Goal: Find specific fact: Find specific fact

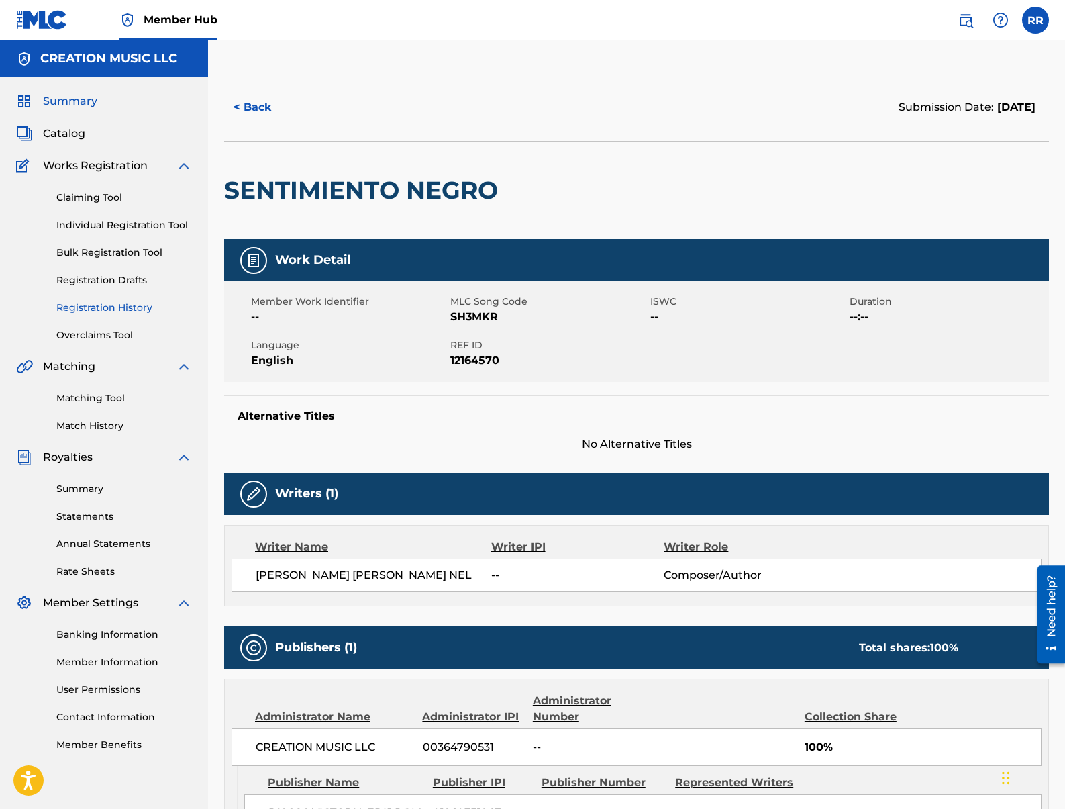
click at [70, 97] on span "Summary" at bounding box center [70, 101] width 54 height 16
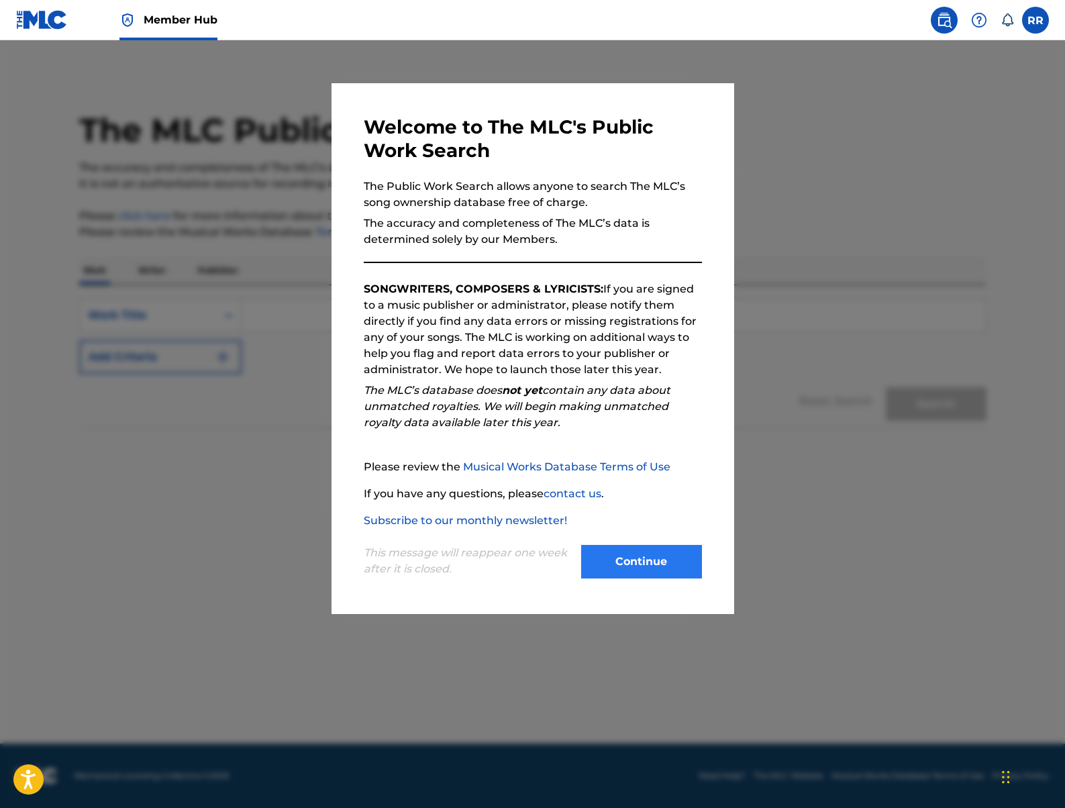
click at [667, 578] on div "Continue" at bounding box center [641, 563] width 121 height 37
click at [632, 554] on button "Continue" at bounding box center [641, 562] width 121 height 34
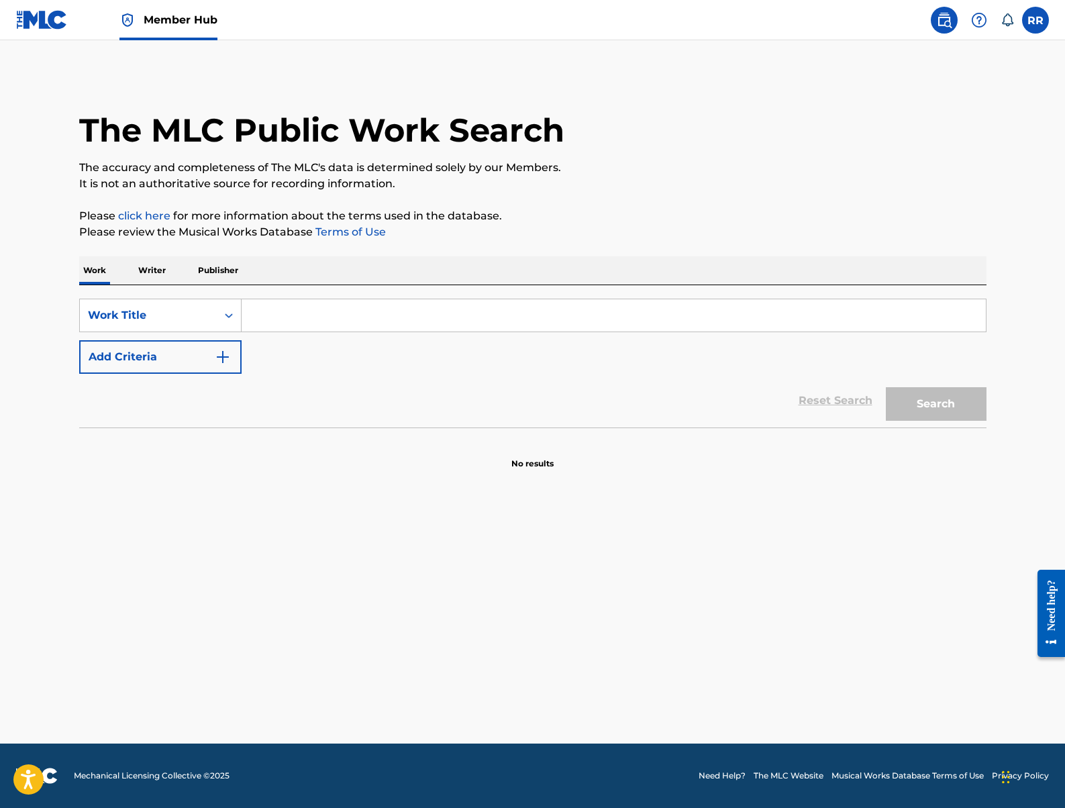
click at [287, 313] on input "Search Form" at bounding box center [614, 315] width 744 height 32
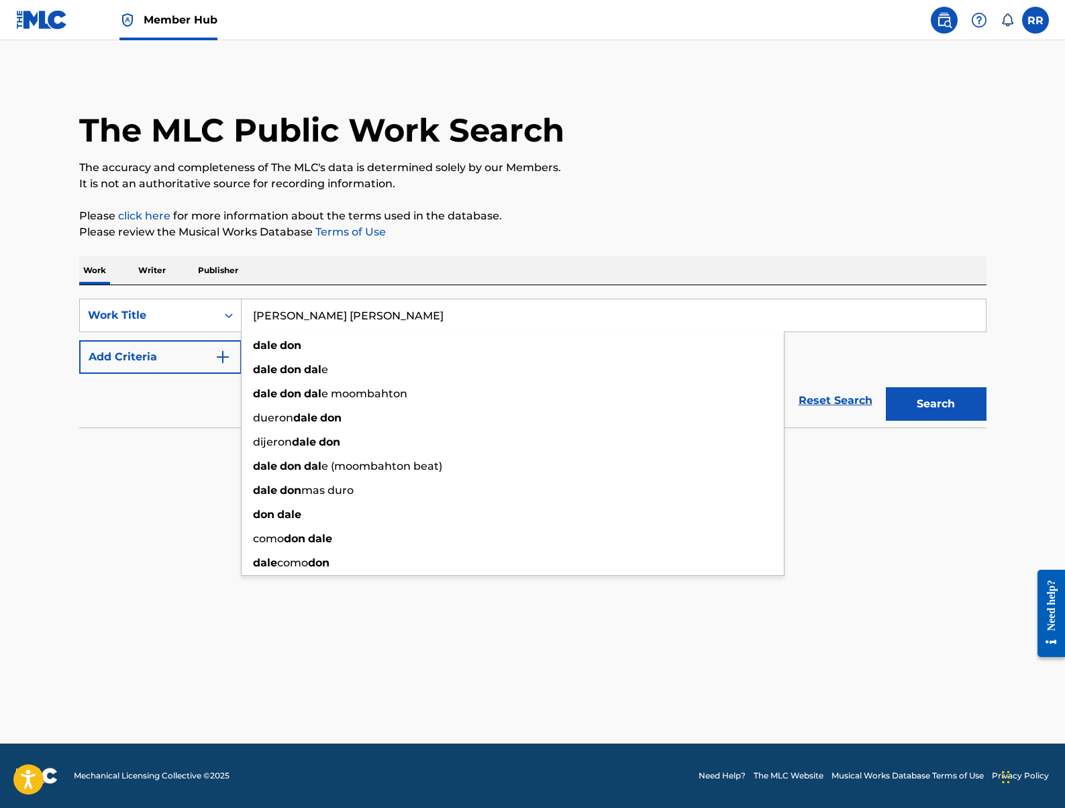
type input "[PERSON_NAME] [PERSON_NAME]"
click at [886, 387] on button "Search" at bounding box center [936, 404] width 101 height 34
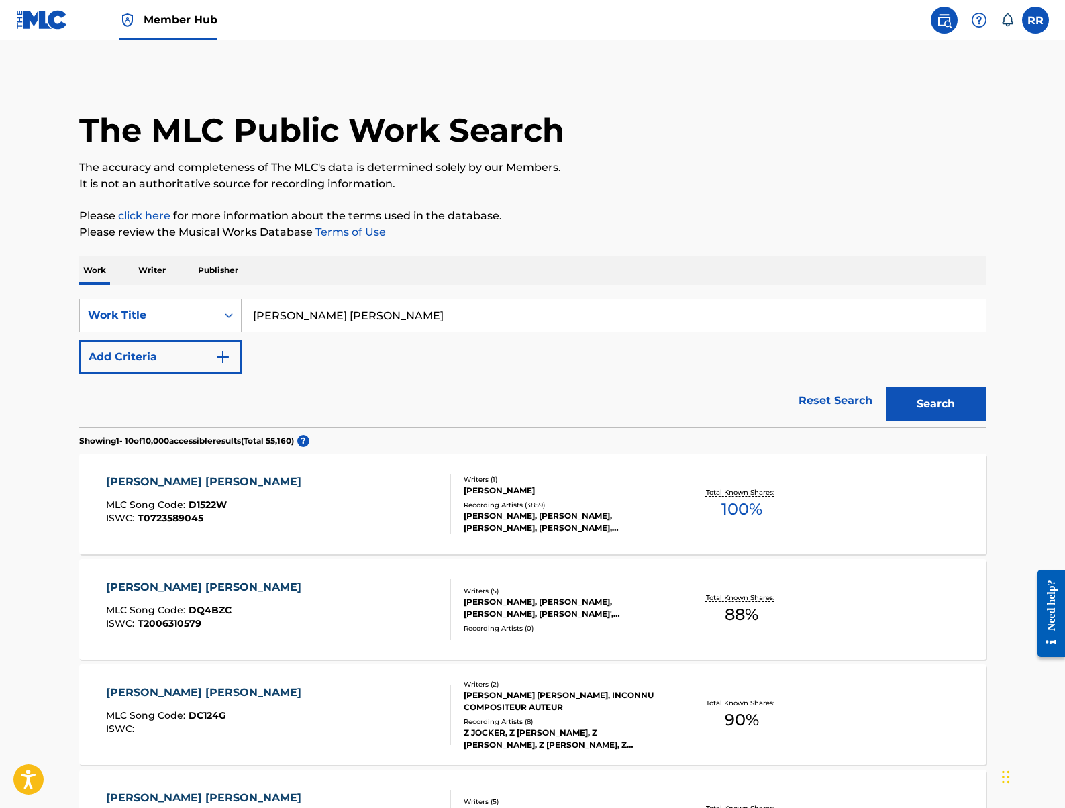
click at [465, 510] on div "[PERSON_NAME], [PERSON_NAME], [PERSON_NAME], [PERSON_NAME], REGGAETON LATINO" at bounding box center [565, 522] width 203 height 24
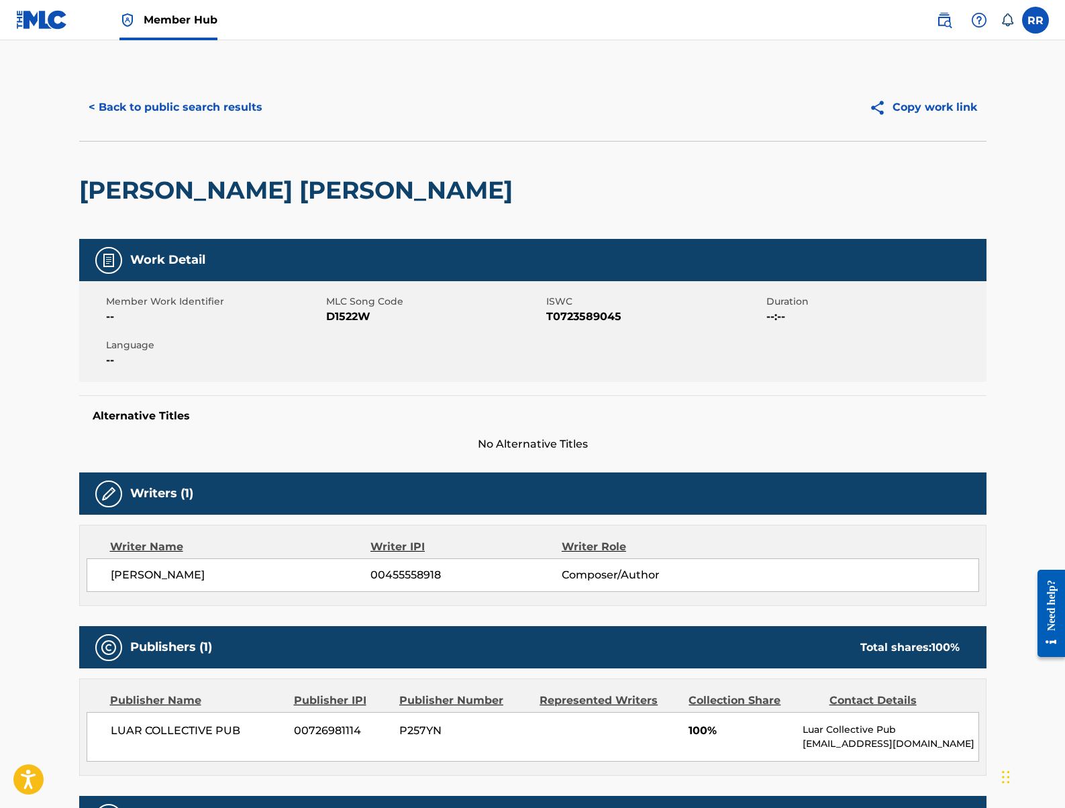
scroll to position [553, 0]
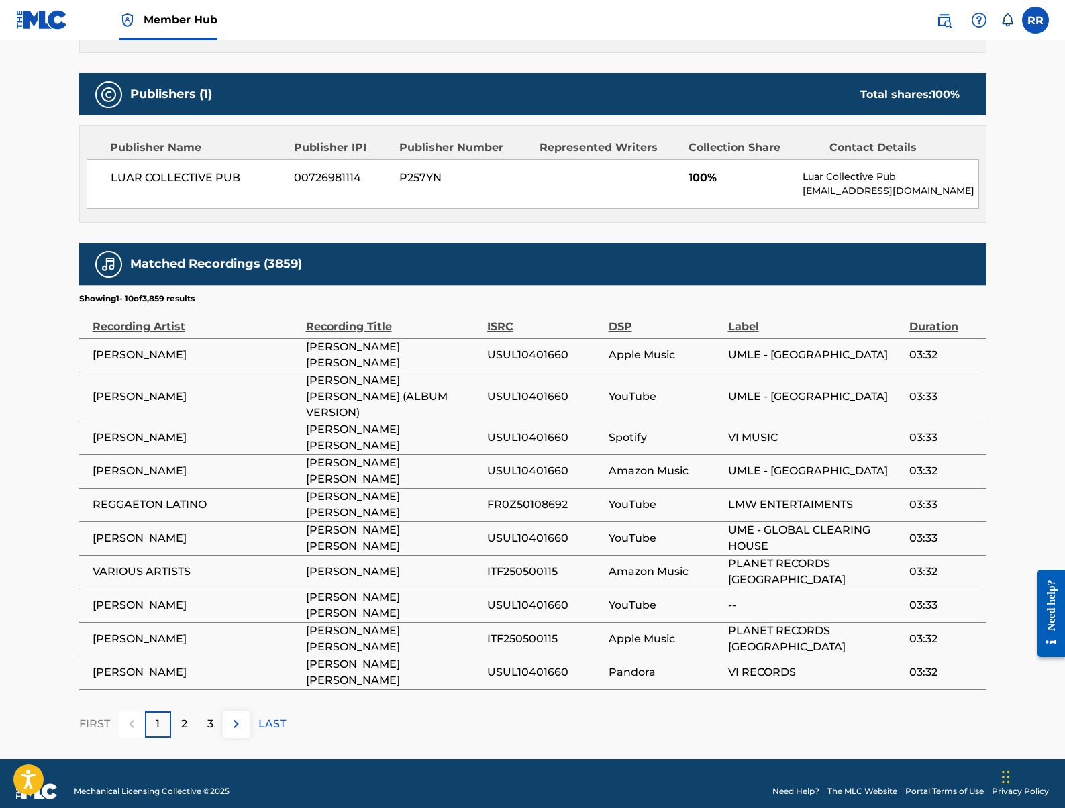
click at [142, 354] on span "[PERSON_NAME]" at bounding box center [196, 355] width 207 height 16
click at [432, 342] on td "[PERSON_NAME] [PERSON_NAME]" at bounding box center [396, 355] width 181 height 34
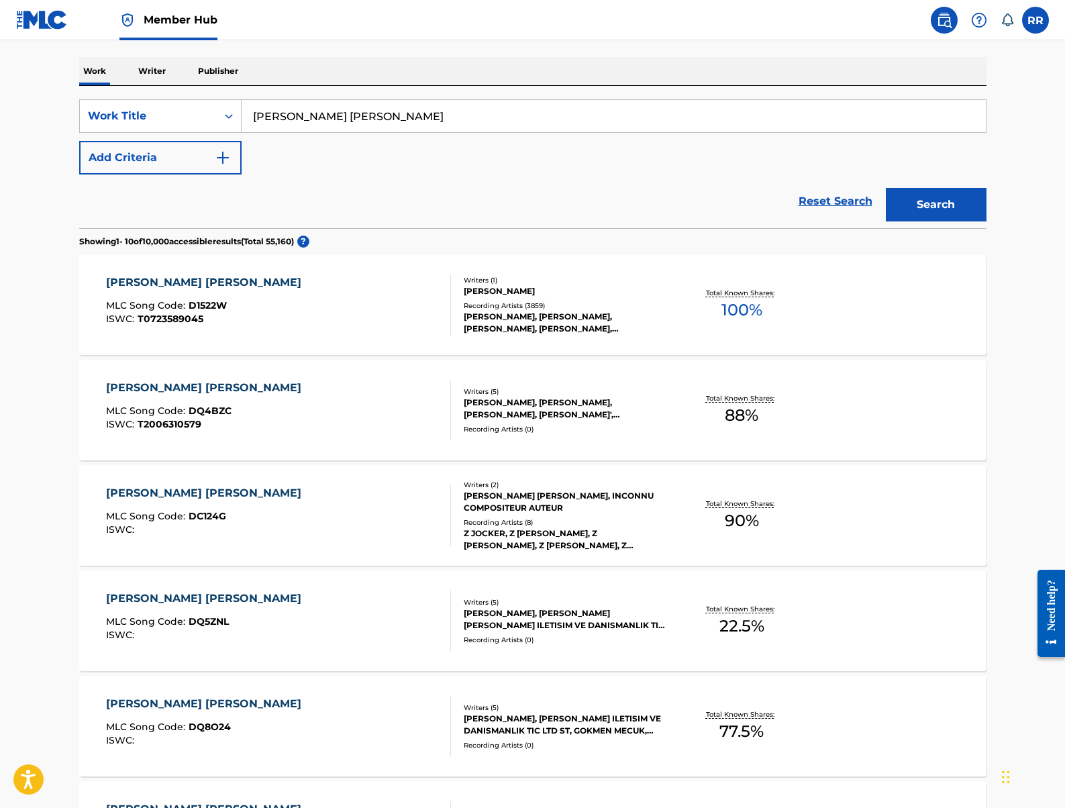
scroll to position [250, 0]
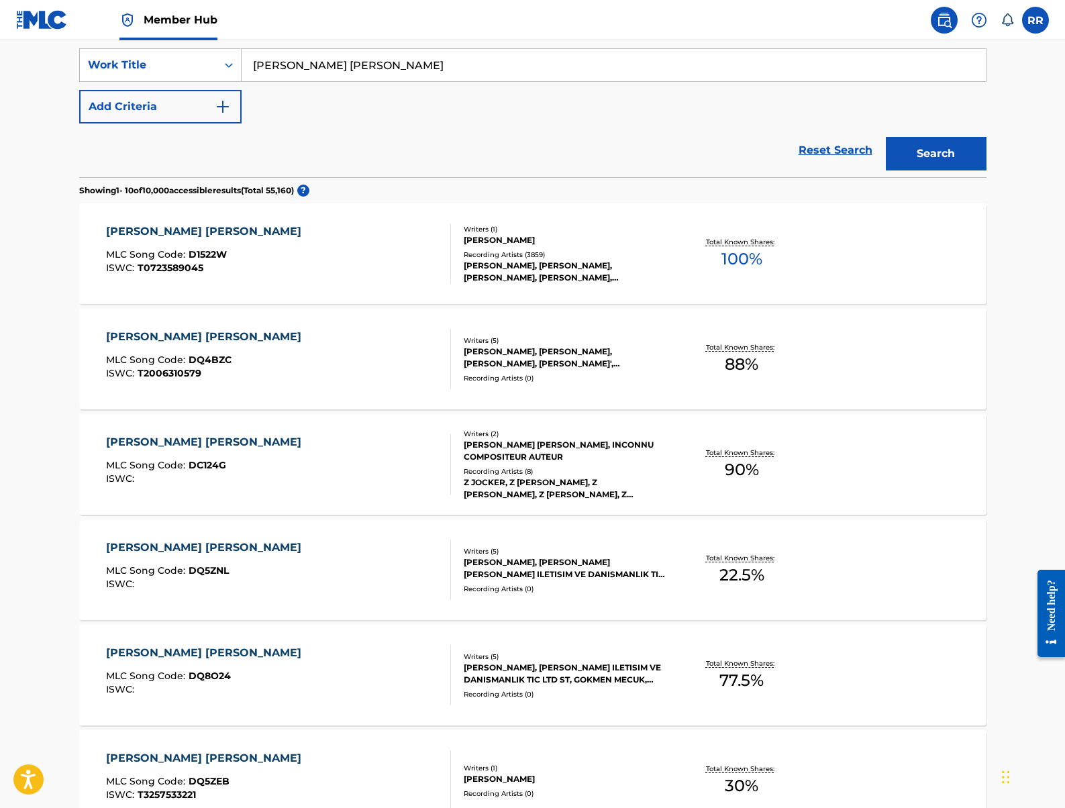
click at [525, 456] on div "[PERSON_NAME] [PERSON_NAME], INCONNU COMPOSITEUR AUTEUR" at bounding box center [565, 451] width 203 height 24
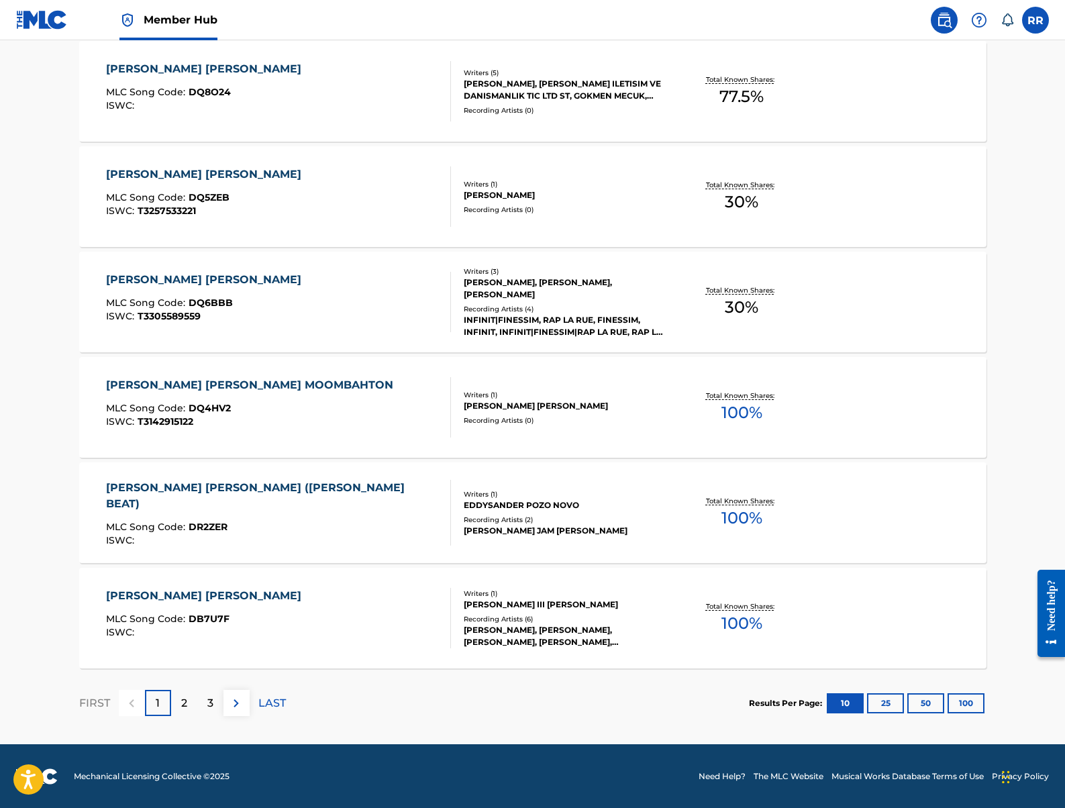
scroll to position [835, 0]
click at [536, 574] on div "[PERSON_NAME] [PERSON_NAME] MLC Song Code : DB7U7F ISWC : Writers ( 1 ) [PERSON…" at bounding box center [532, 617] width 907 height 101
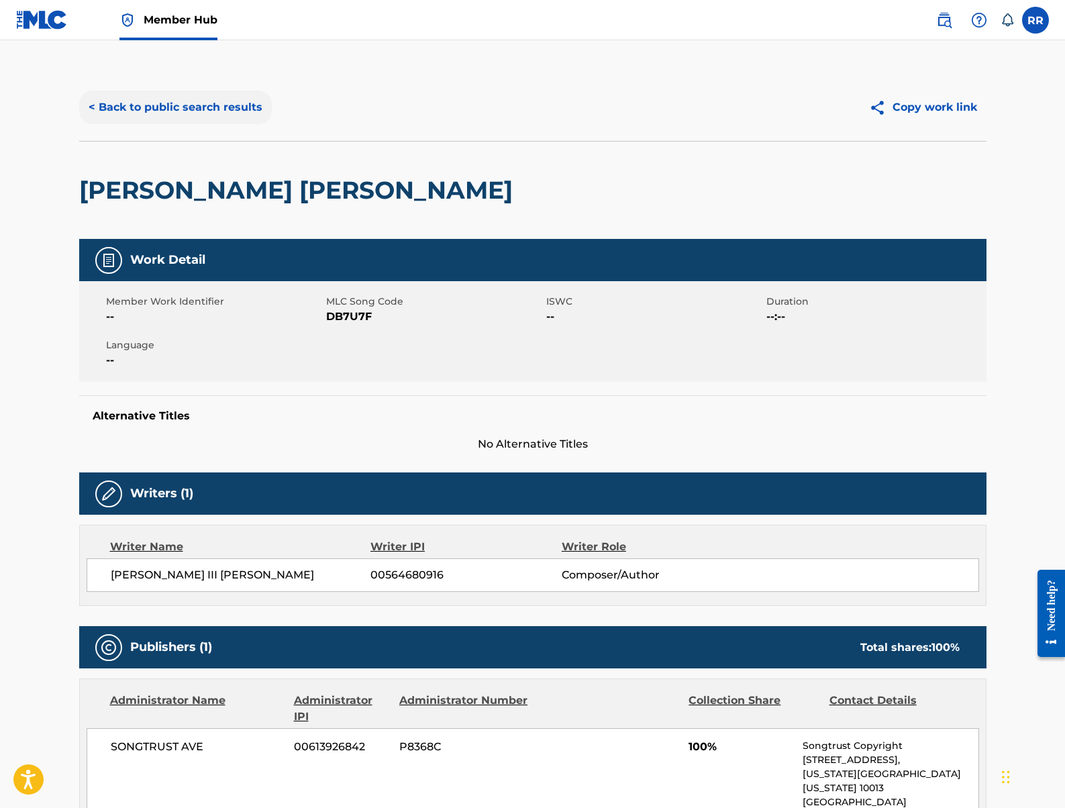
click at [185, 101] on button "< Back to public search results" at bounding box center [175, 108] width 193 height 34
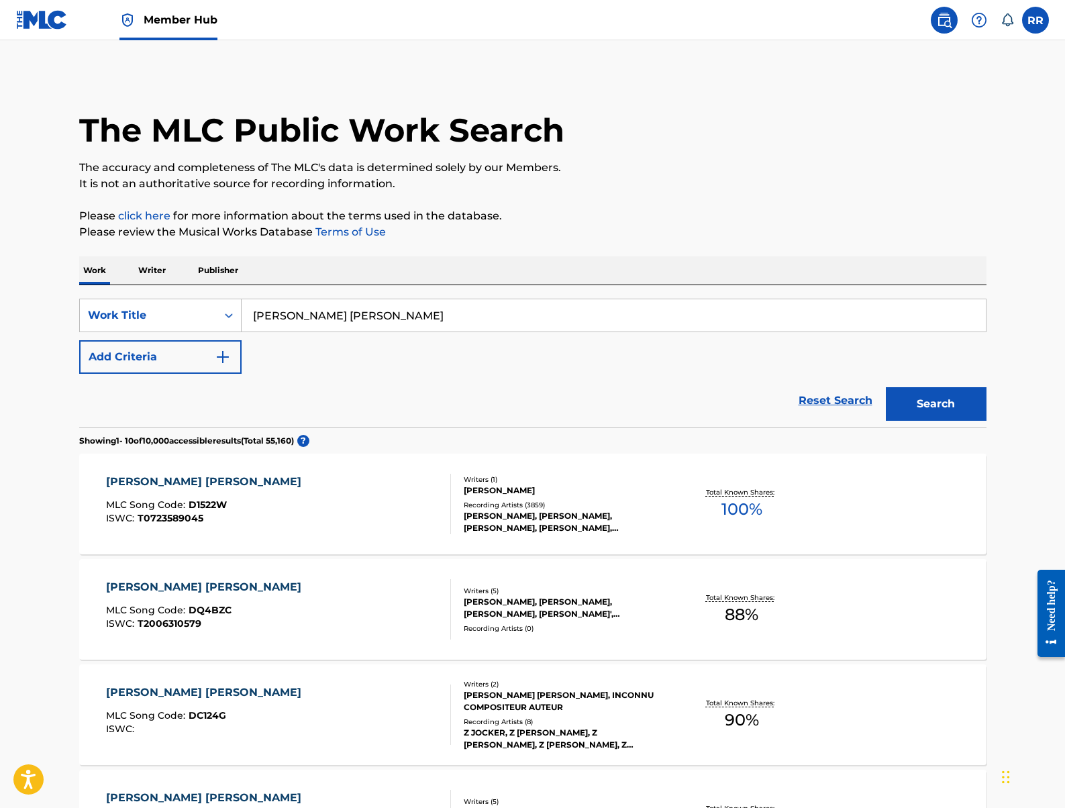
click at [40, 21] on img at bounding box center [42, 19] width 52 height 19
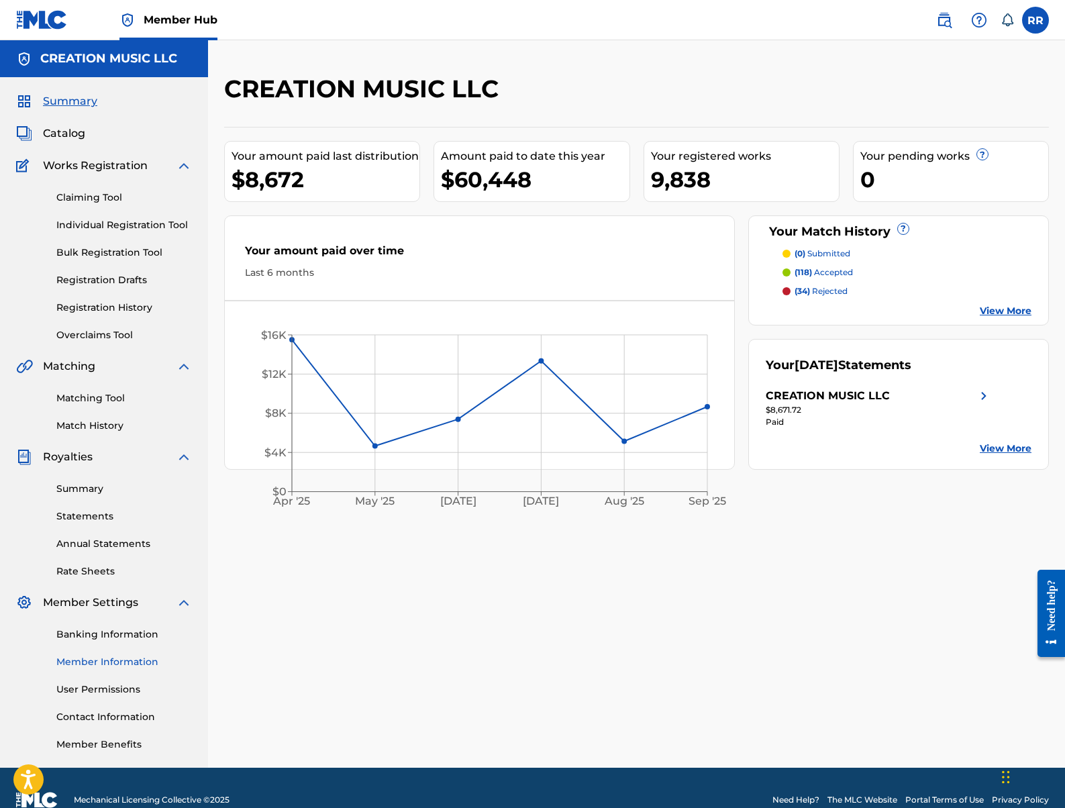
click at [116, 664] on link "Member Information" at bounding box center [124, 662] width 136 height 14
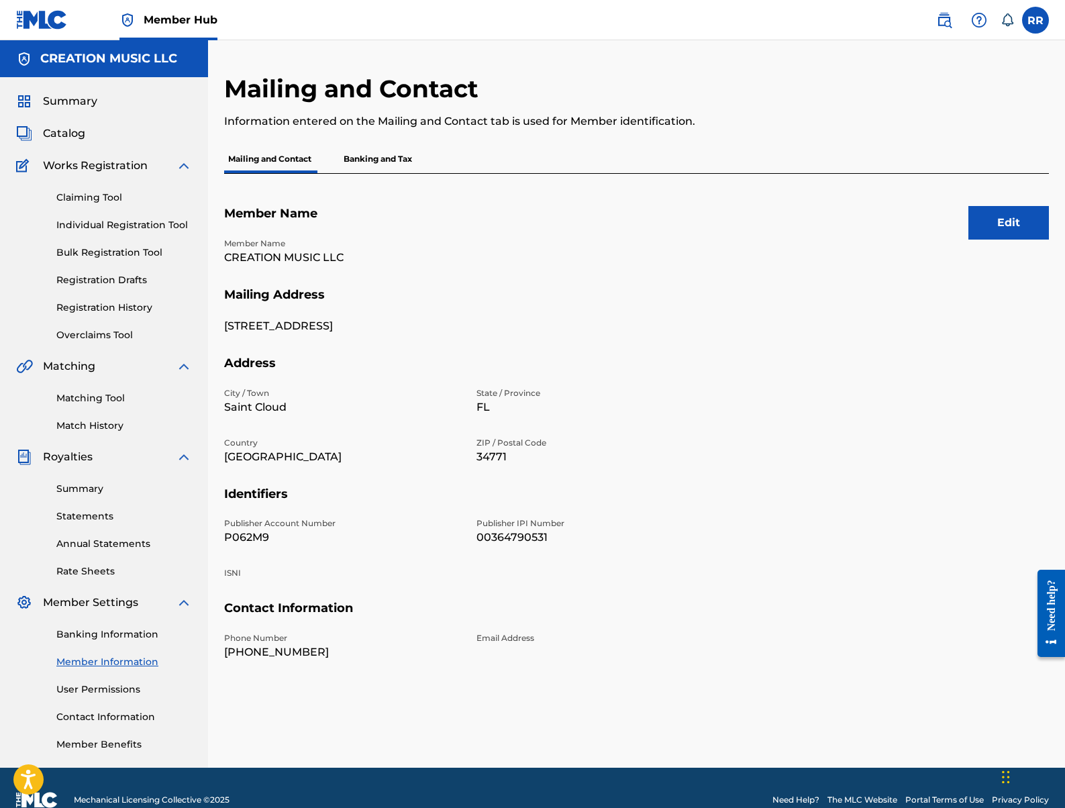
click at [250, 536] on p "P062M9" at bounding box center [342, 537] width 236 height 16
drag, startPoint x: 226, startPoint y: 519, endPoint x: 332, endPoint y: 546, distance: 108.6
click at [332, 546] on div "Publisher Account Number P062M9 Publisher IPI Number 00364790531 ISNI" at bounding box center [468, 558] width 489 height 83
copy div "Publisher Account Number P062M9"
click at [262, 537] on p "P062M9" at bounding box center [342, 537] width 236 height 16
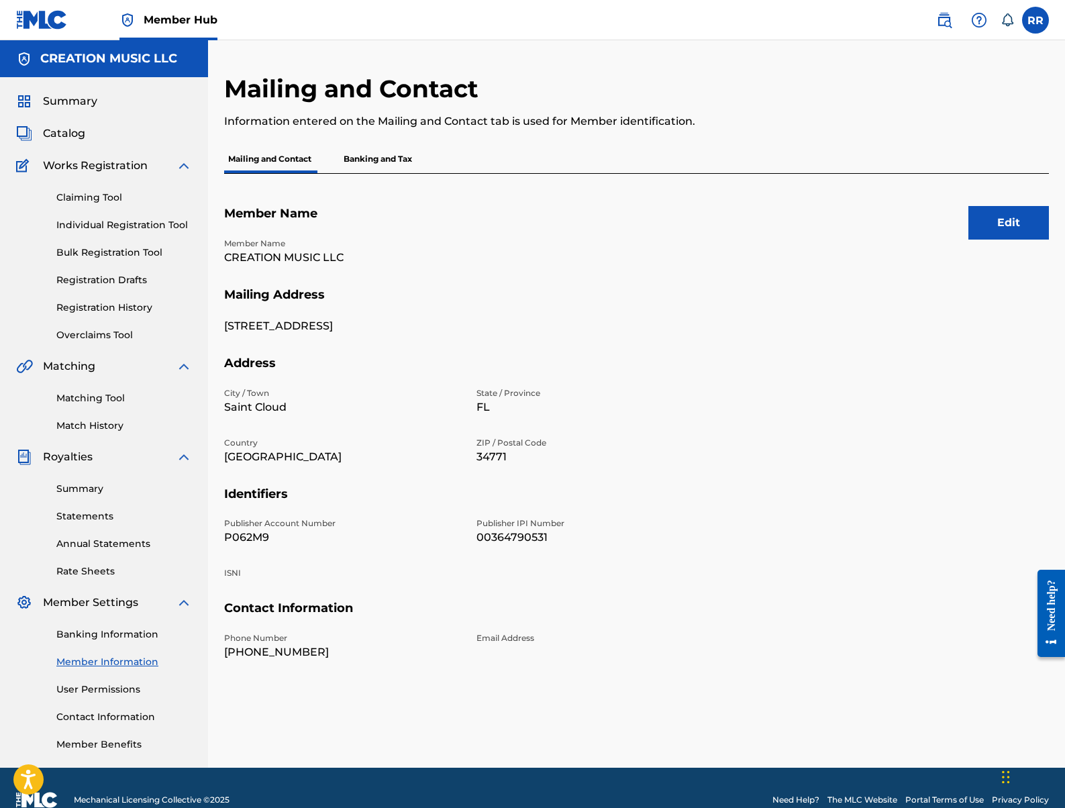
click at [255, 542] on p "P062M9" at bounding box center [342, 537] width 236 height 16
drag, startPoint x: 285, startPoint y: 523, endPoint x: 238, endPoint y: 523, distance: 46.3
click at [276, 523] on p "Publisher Account Number" at bounding box center [342, 523] width 236 height 12
drag, startPoint x: 223, startPoint y: 525, endPoint x: 281, endPoint y: 540, distance: 59.4
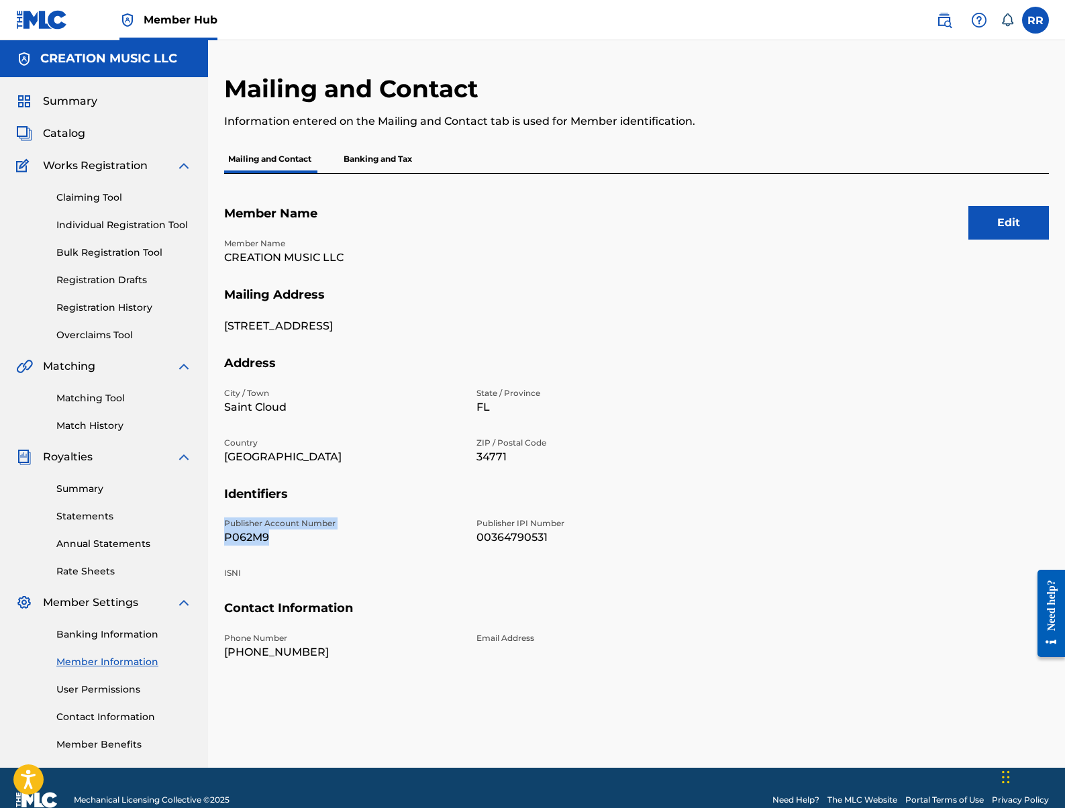
click at [281, 540] on div "Mailing and Contact Information entered on the Mailing and Contact tab is used …" at bounding box center [636, 421] width 857 height 694
copy div "Publisher Account Number P062M9"
drag, startPoint x: 84, startPoint y: 99, endPoint x: 62, endPoint y: 96, distance: 21.6
click at [83, 99] on span "Summary" at bounding box center [70, 101] width 54 height 16
